Goal: Task Accomplishment & Management: Manage account settings

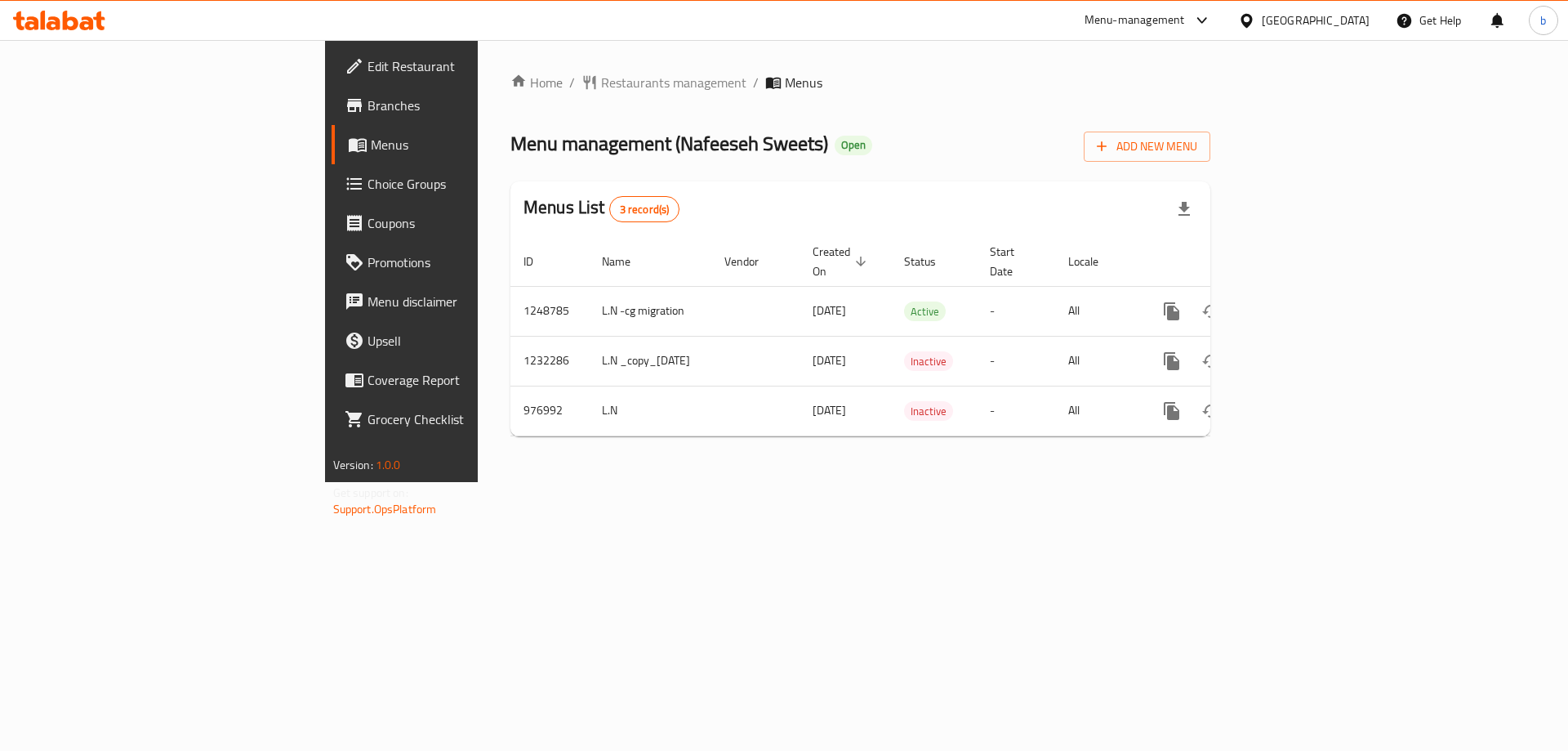
click at [49, 14] on icon at bounding box center [59, 21] width 92 height 20
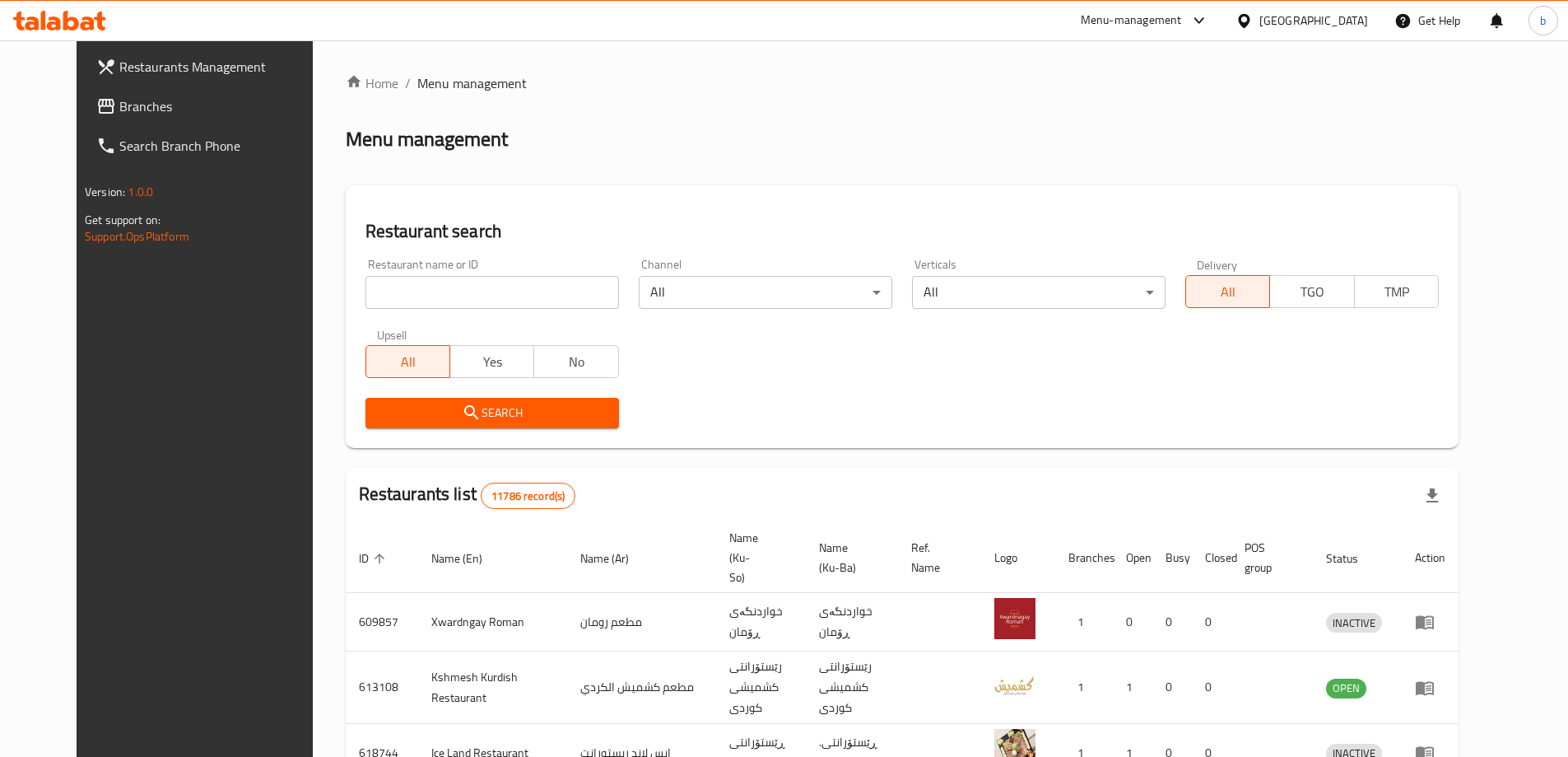
click at [120, 110] on span "Branches" at bounding box center [222, 107] width 205 height 20
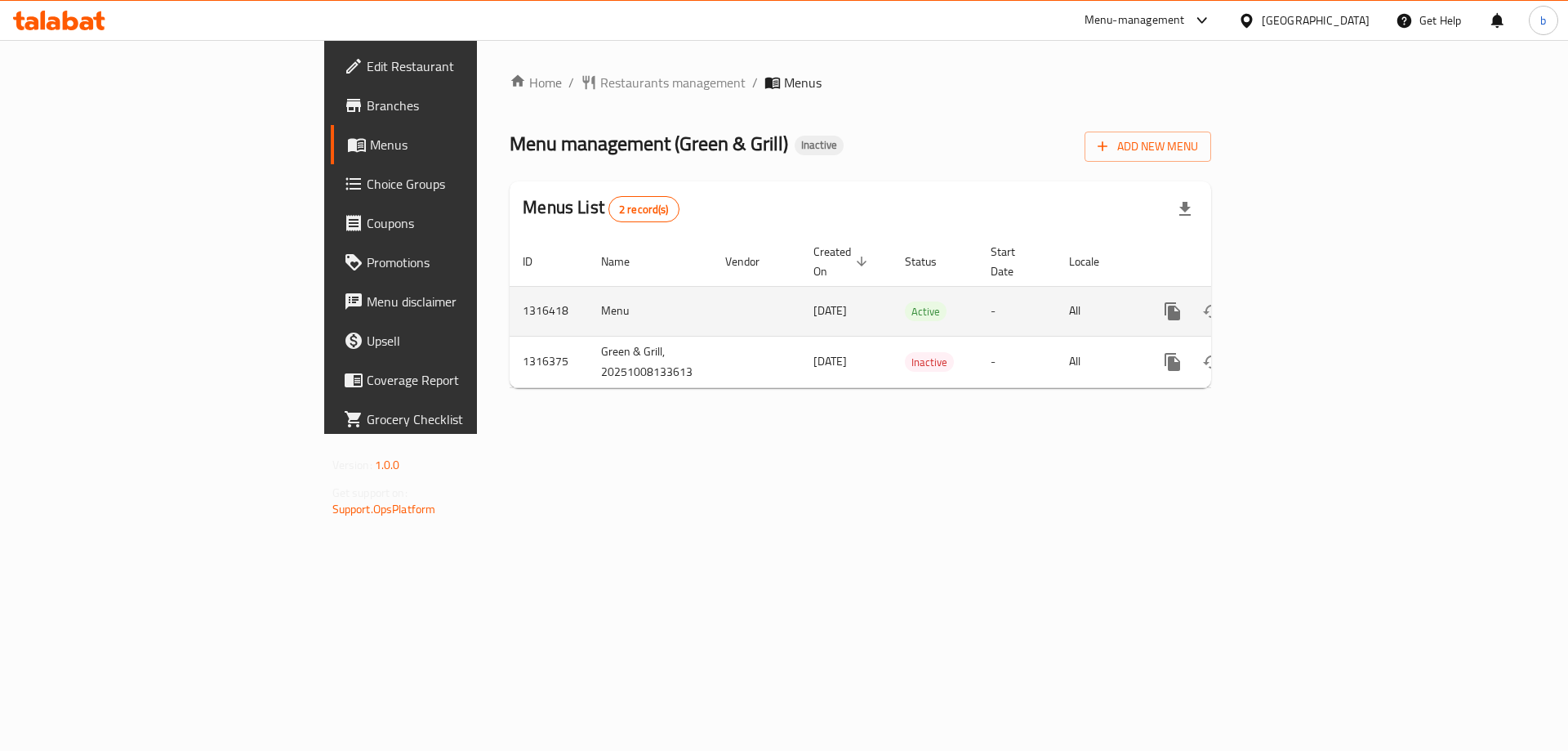
click at [1300, 302] on icon "enhanced table" at bounding box center [1290, 312] width 20 height 20
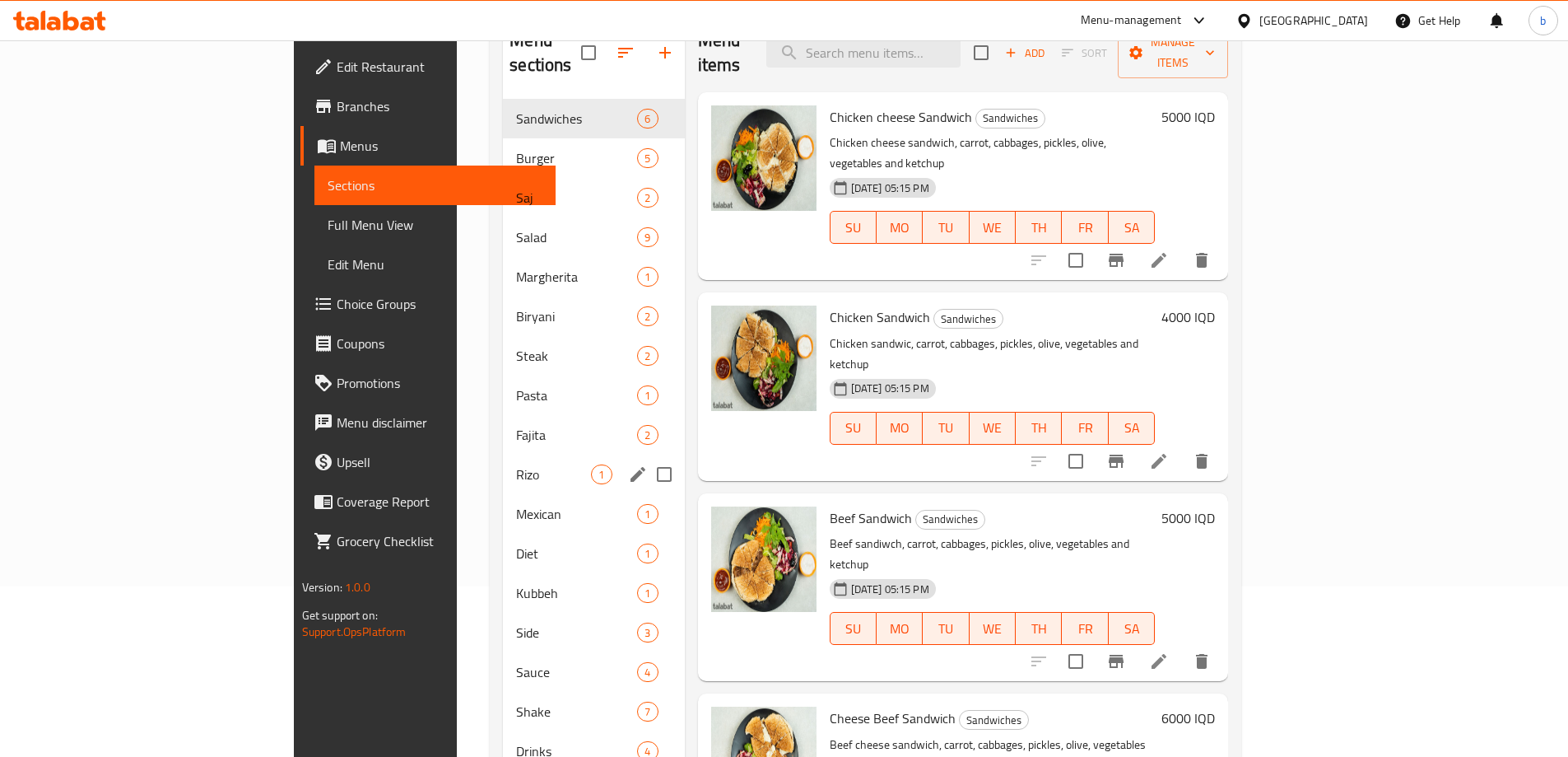
scroll to position [231, 0]
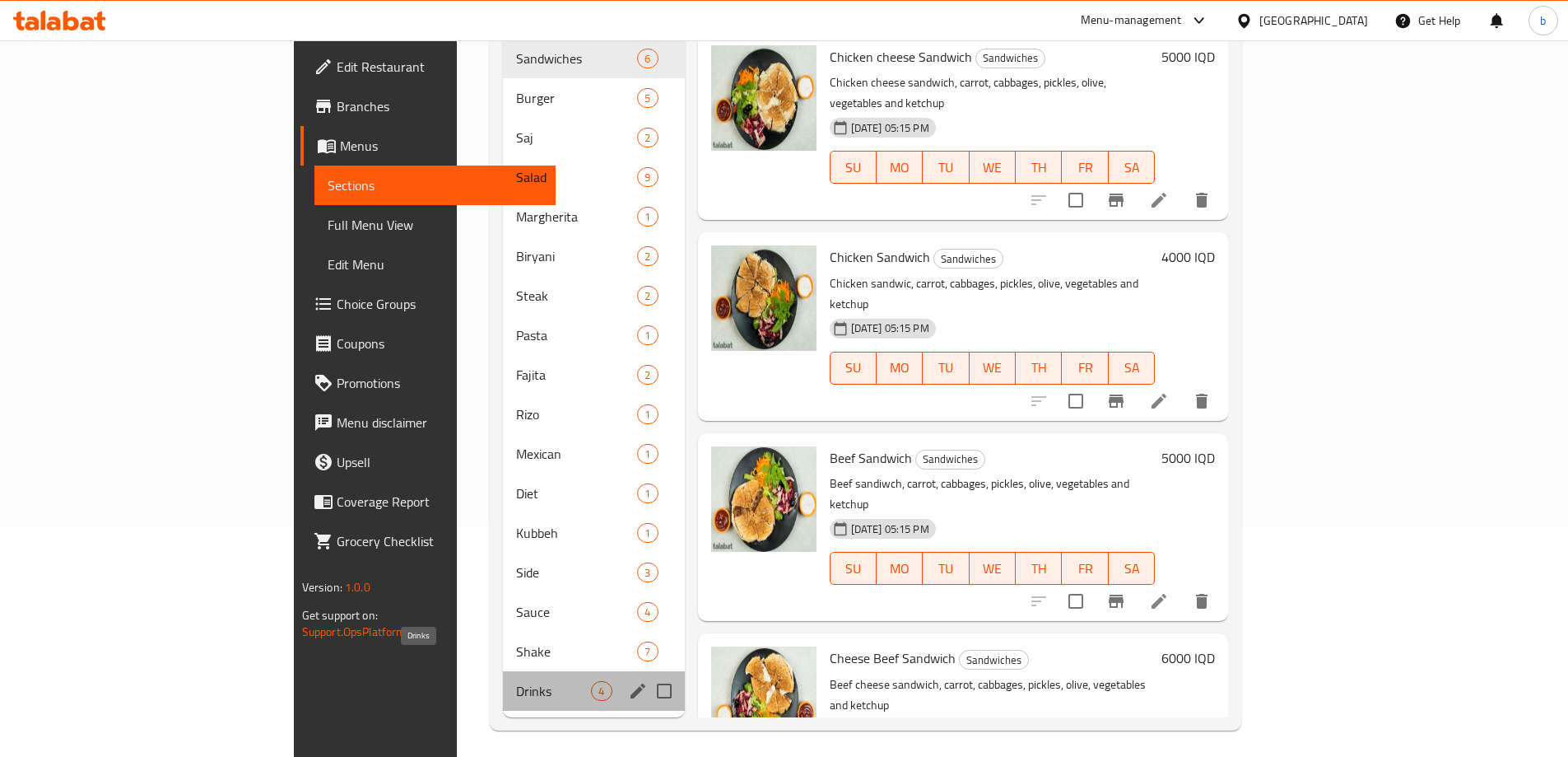
click at [517, 681] on span "Drinks" at bounding box center [554, 691] width 75 height 20
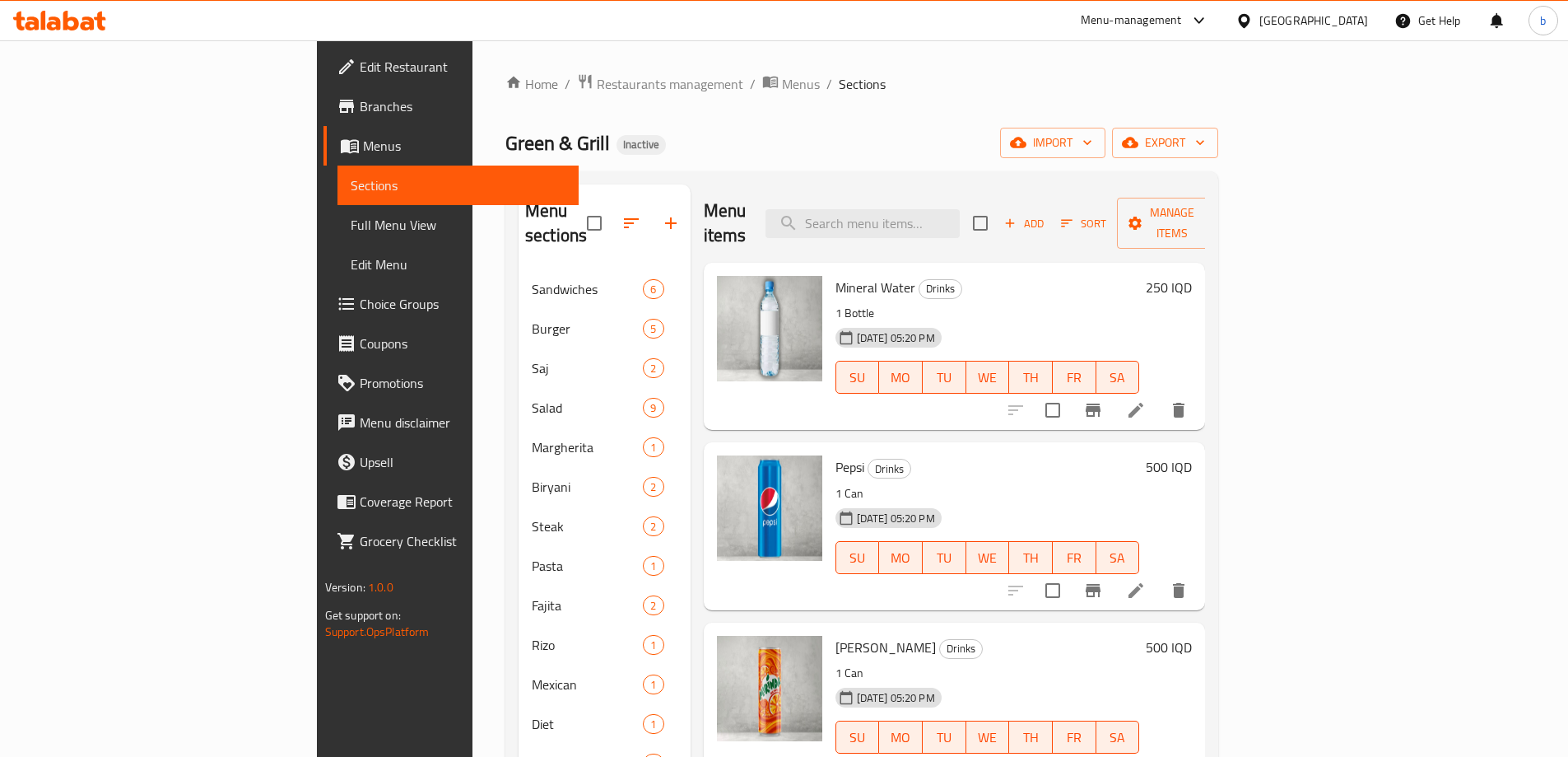
click at [48, 37] on div at bounding box center [59, 21] width 120 height 33
click at [55, 27] on icon at bounding box center [59, 21] width 93 height 20
